Goal: Manage account settings

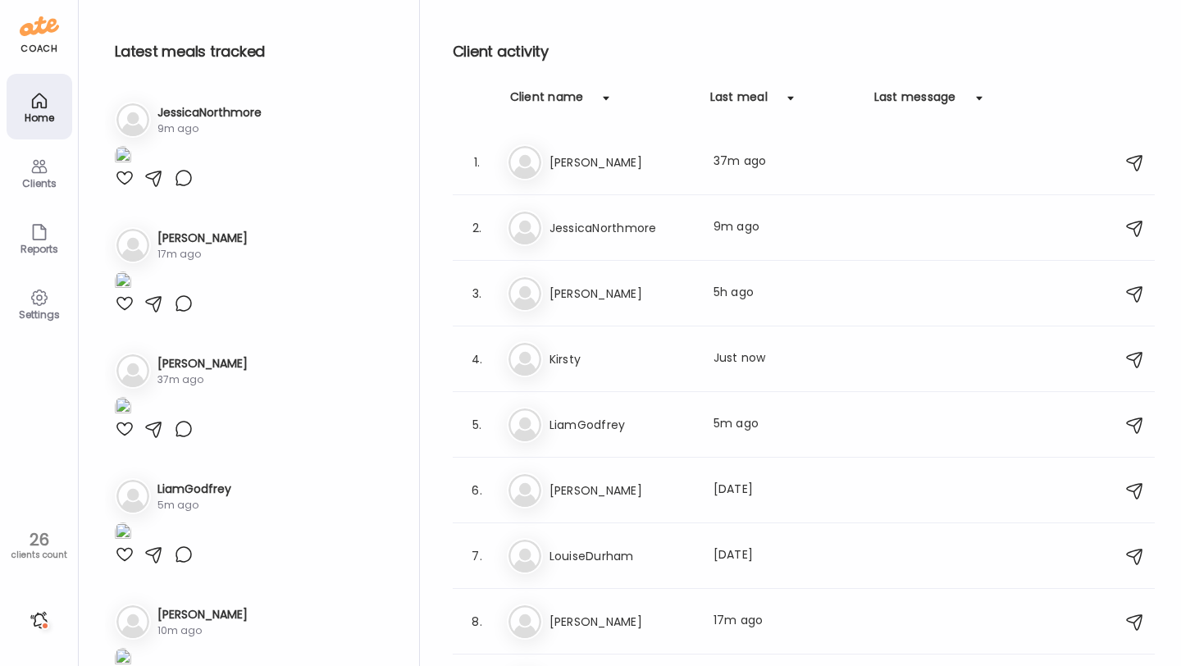
scroll to position [4105, 0]
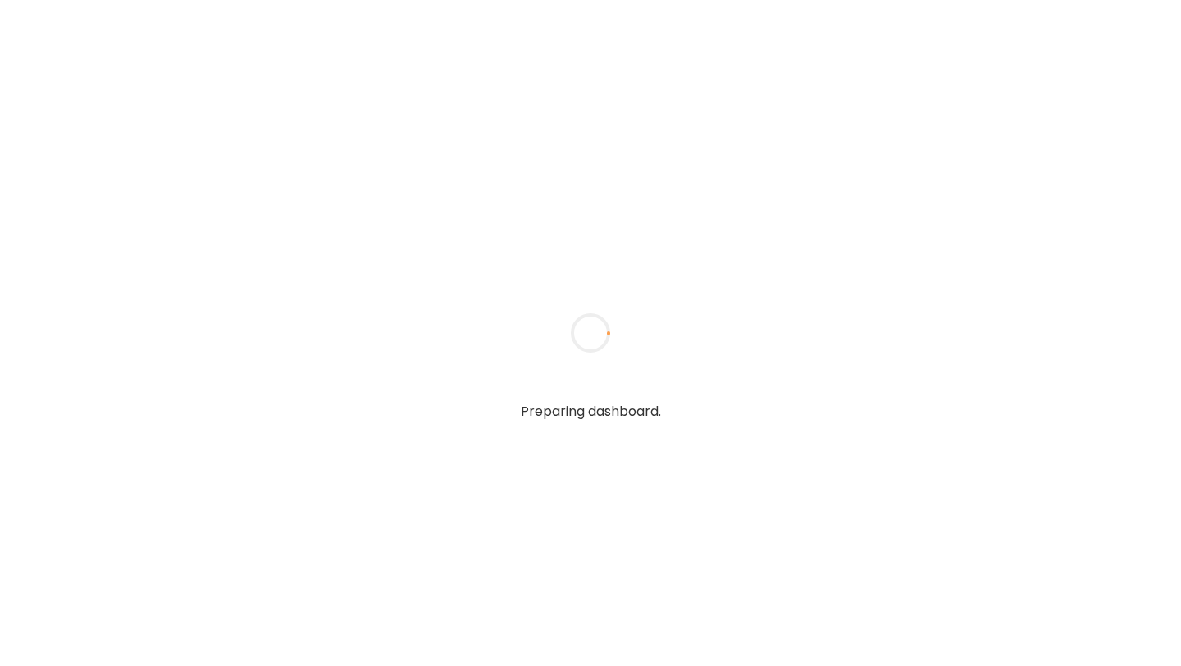
type input "**********"
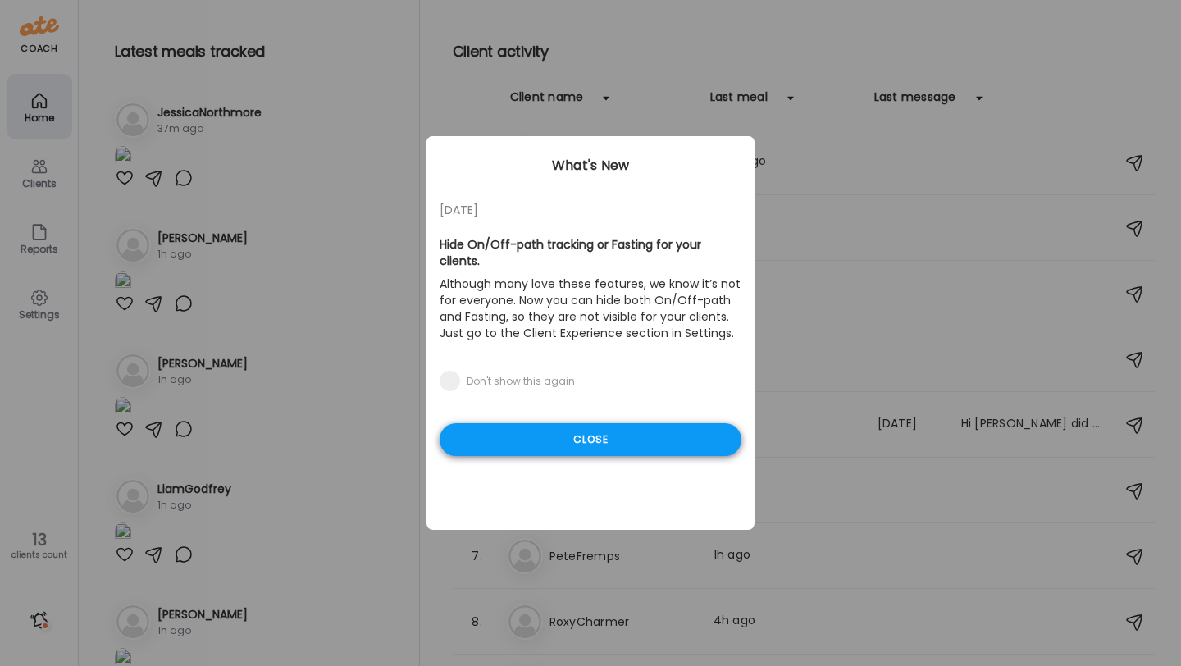
click at [554, 429] on div "Close" at bounding box center [591, 439] width 302 height 33
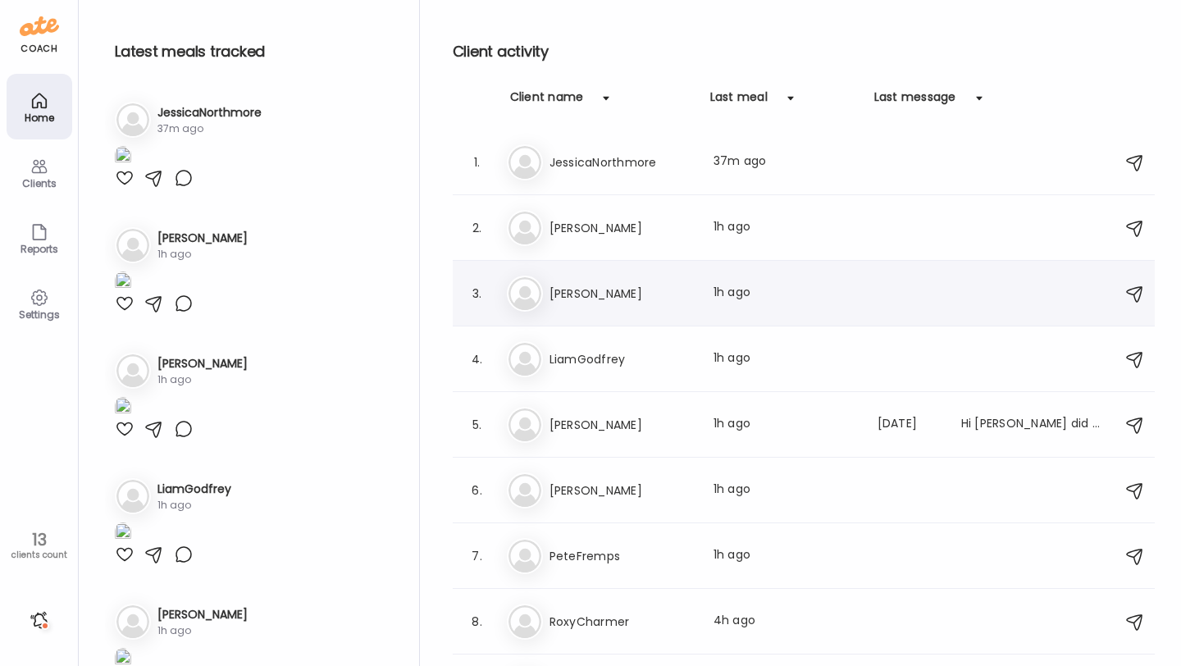
click at [587, 307] on div "Bo Bob Robinson Last meal: 1h ago" at bounding box center [806, 294] width 599 height 36
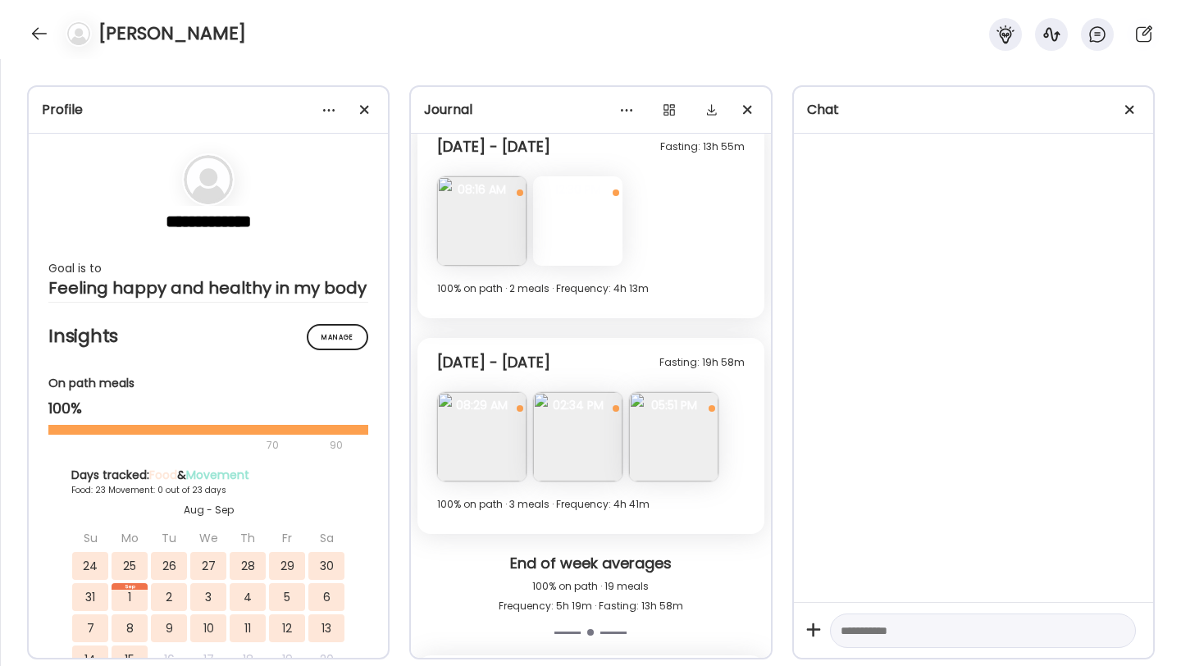
scroll to position [7950, 0]
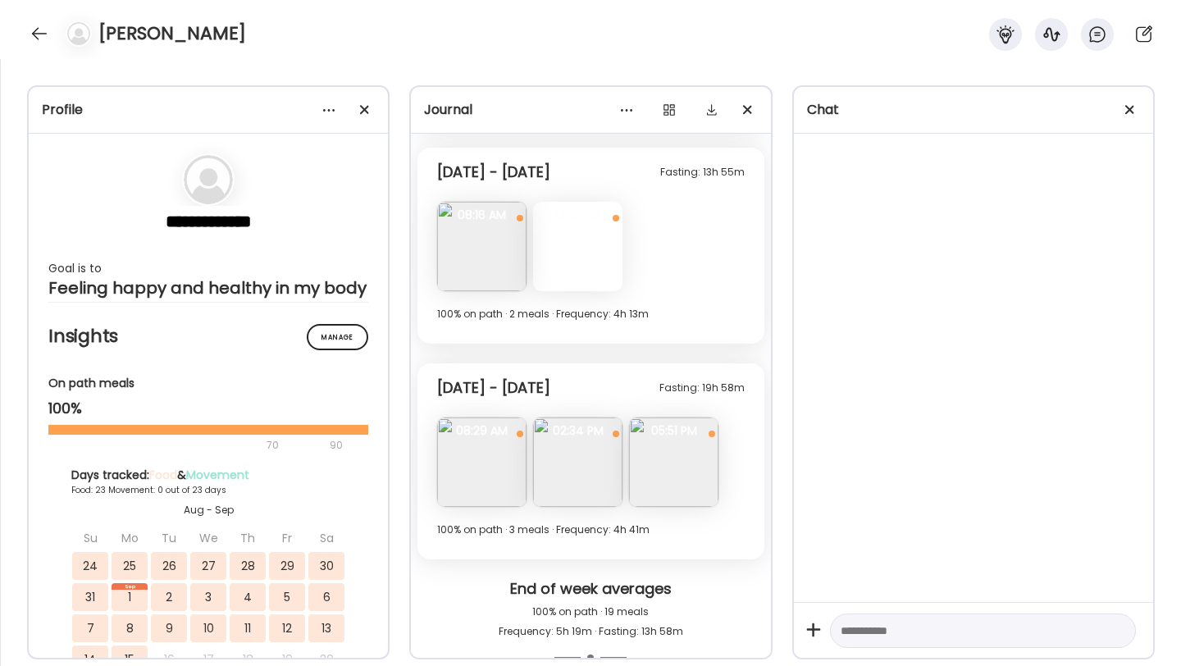
click at [491, 451] on img at bounding box center [481, 461] width 89 height 89
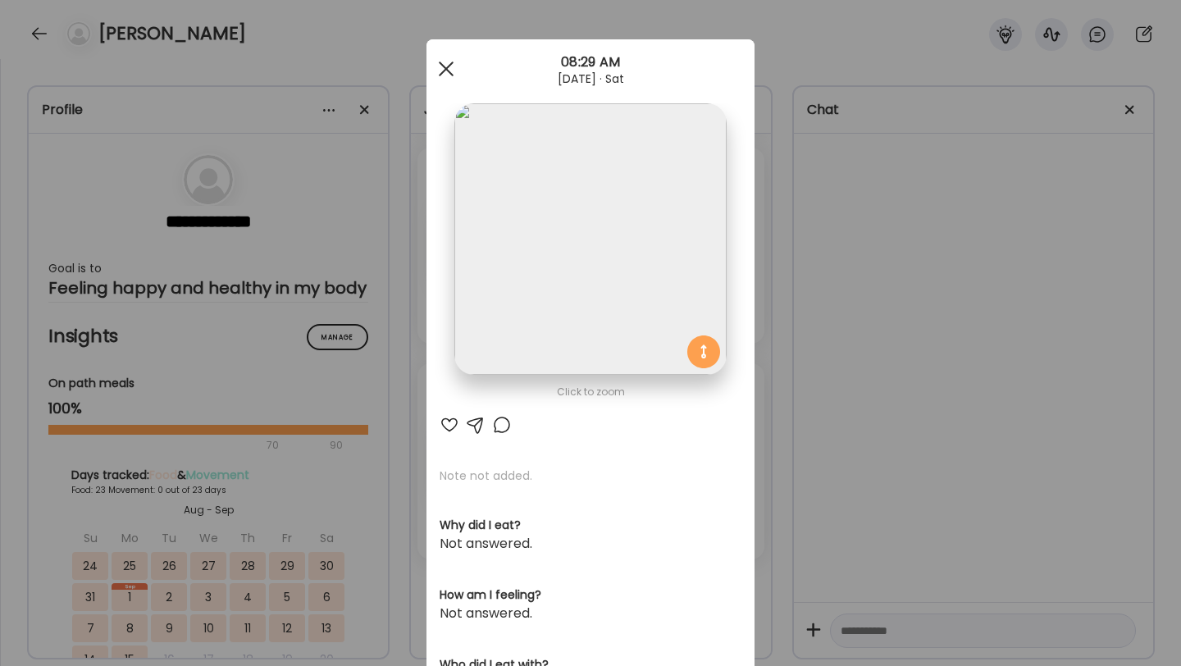
click at [449, 73] on div at bounding box center [446, 68] width 33 height 33
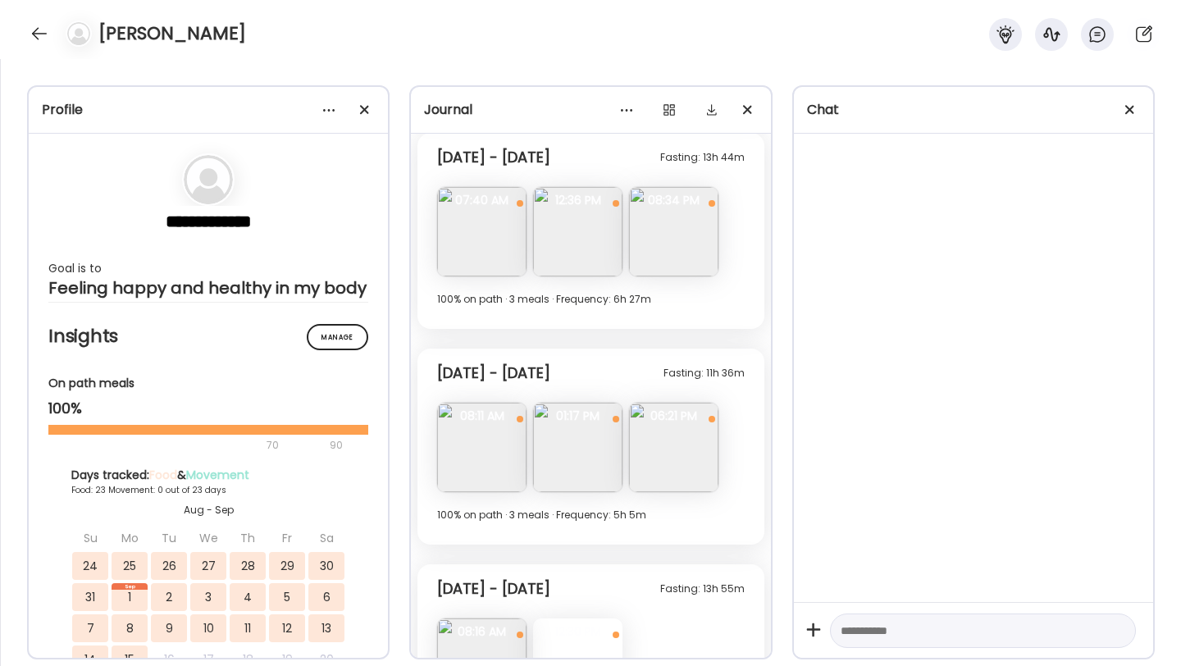
scroll to position [7532, 0]
click at [691, 254] on img at bounding box center [673, 232] width 89 height 89
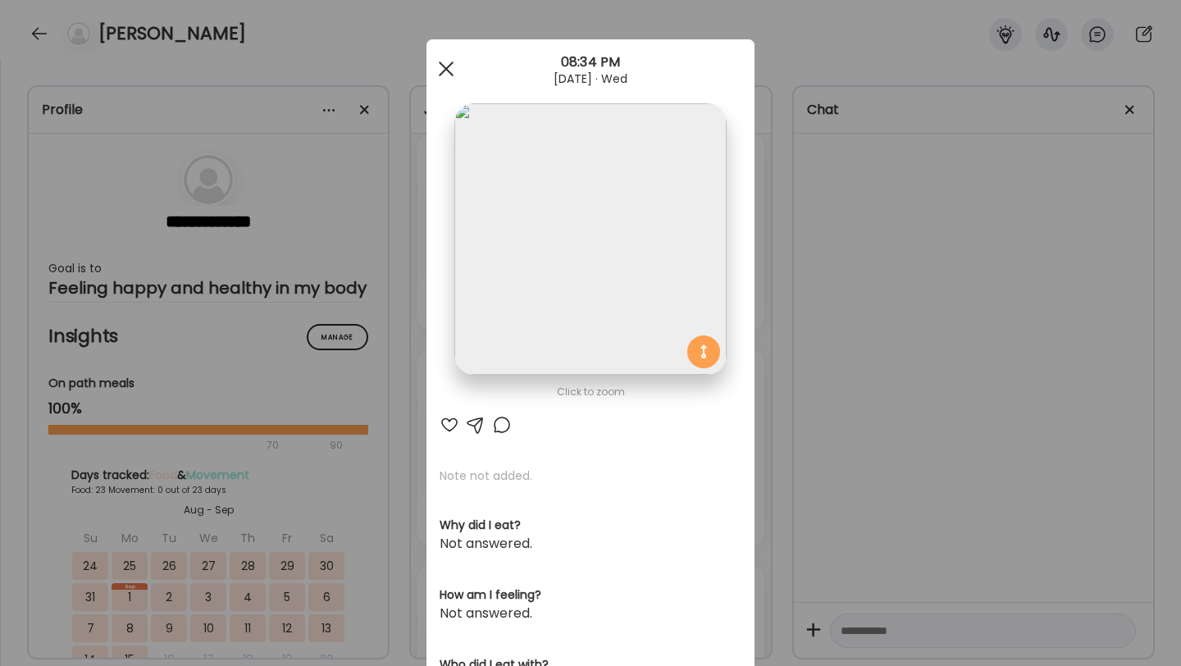
click at [447, 66] on span at bounding box center [446, 69] width 15 height 15
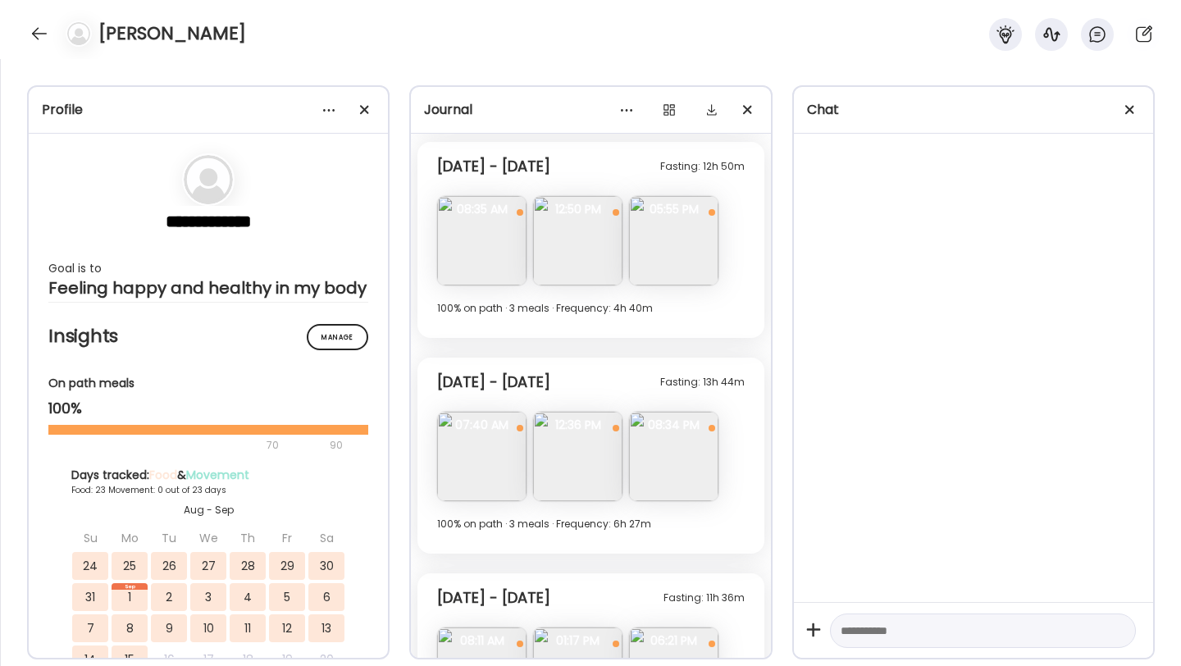
scroll to position [7305, 0]
click at [678, 252] on img at bounding box center [673, 243] width 89 height 89
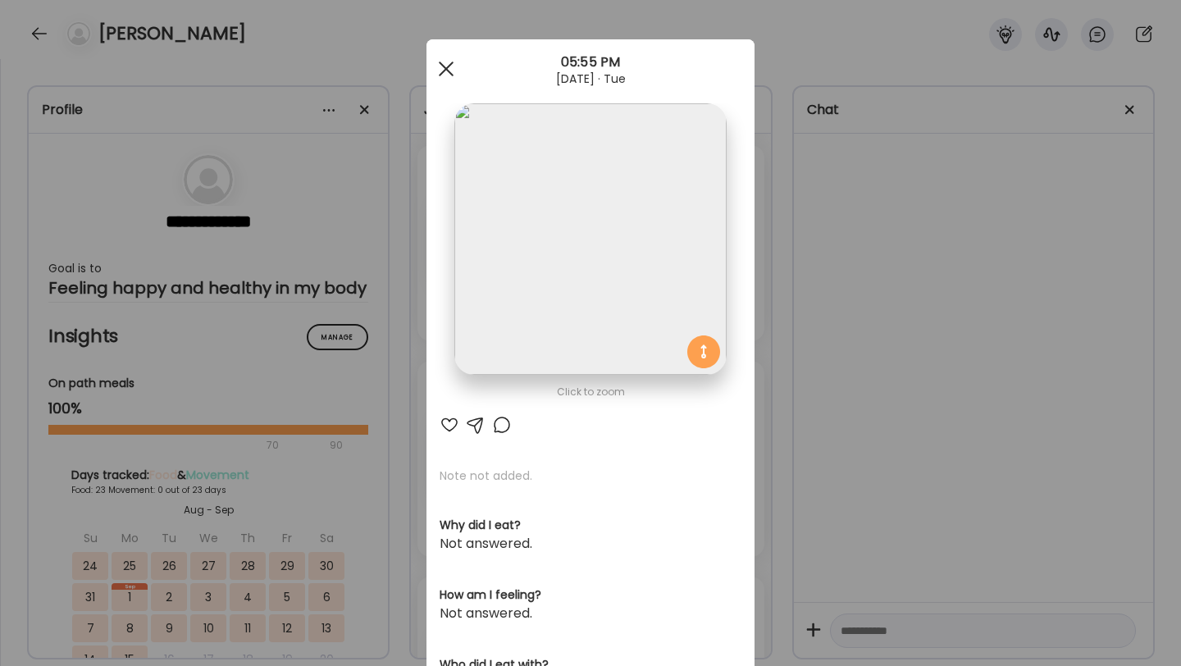
click at [449, 73] on div at bounding box center [446, 68] width 33 height 33
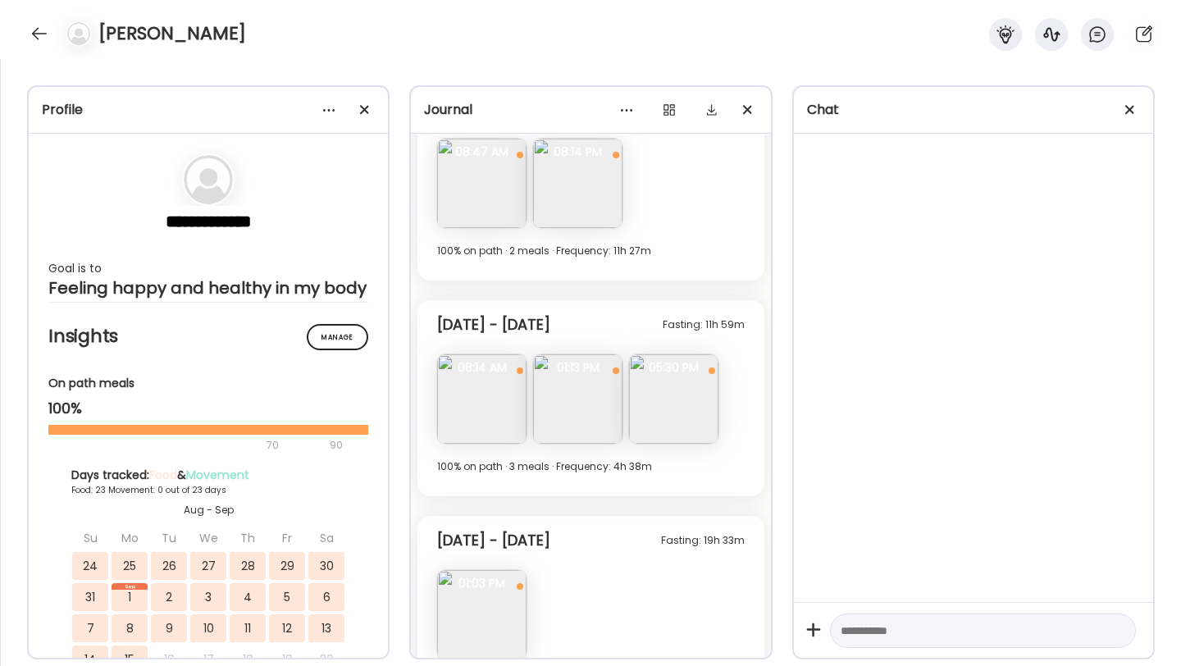
scroll to position [4162, 0]
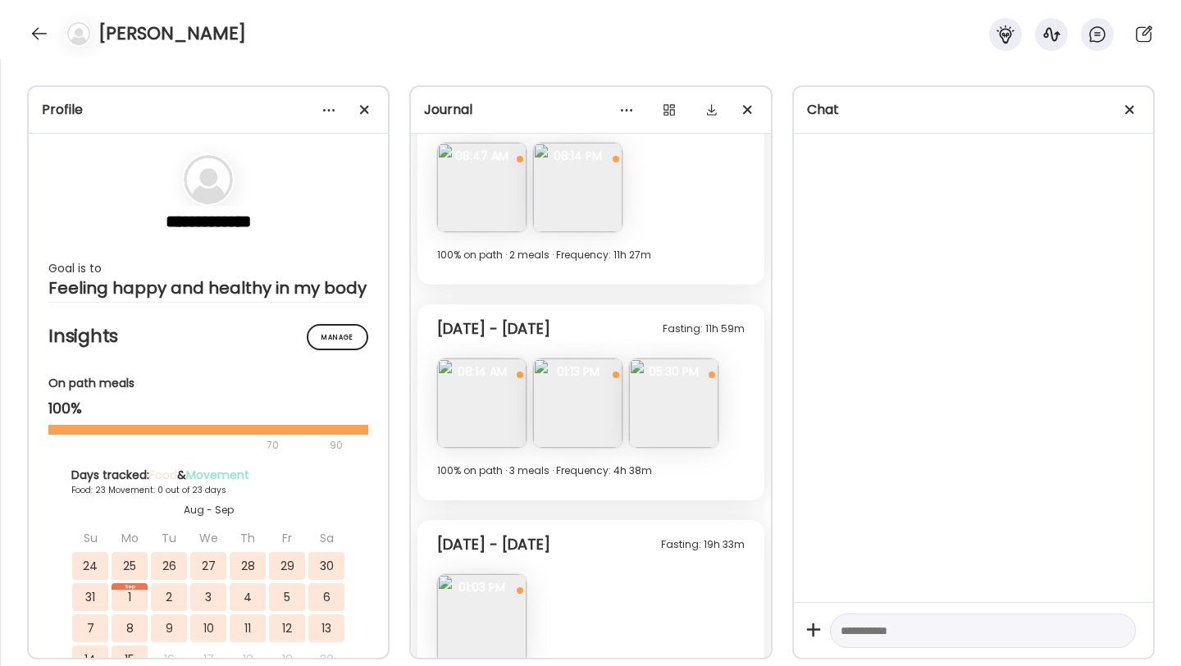
click at [21, 31] on div "[PERSON_NAME]" at bounding box center [590, 29] width 1181 height 59
click at [31, 31] on div at bounding box center [39, 34] width 26 height 26
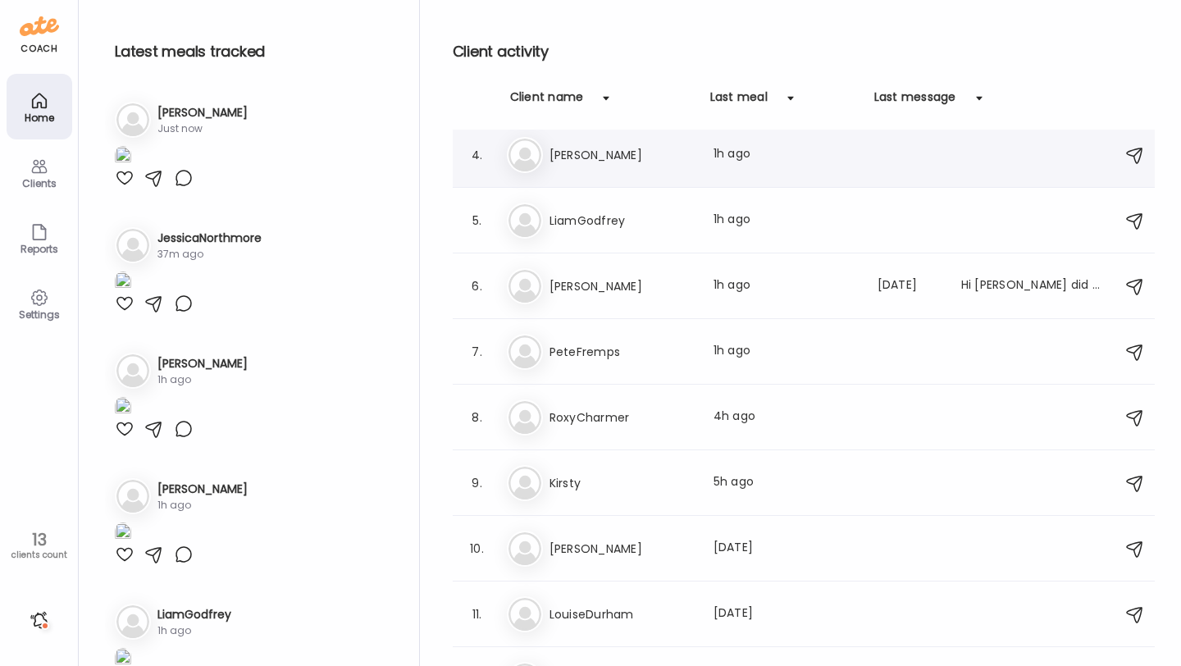
scroll to position [209, 0]
